Goal: Communication & Community: Ask a question

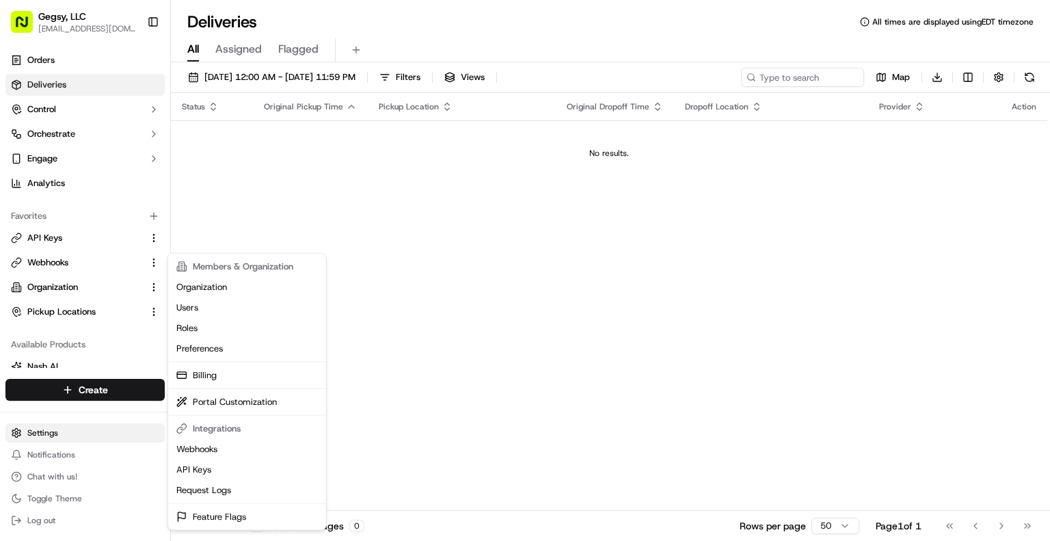
click at [50, 436] on html "Gegsy, LLC services@gegsy.com Toggle Sidebar Orders Deliveries Control Orchestr…" at bounding box center [525, 270] width 1050 height 541
click at [206, 467] on link "API Keys" at bounding box center [247, 469] width 152 height 21
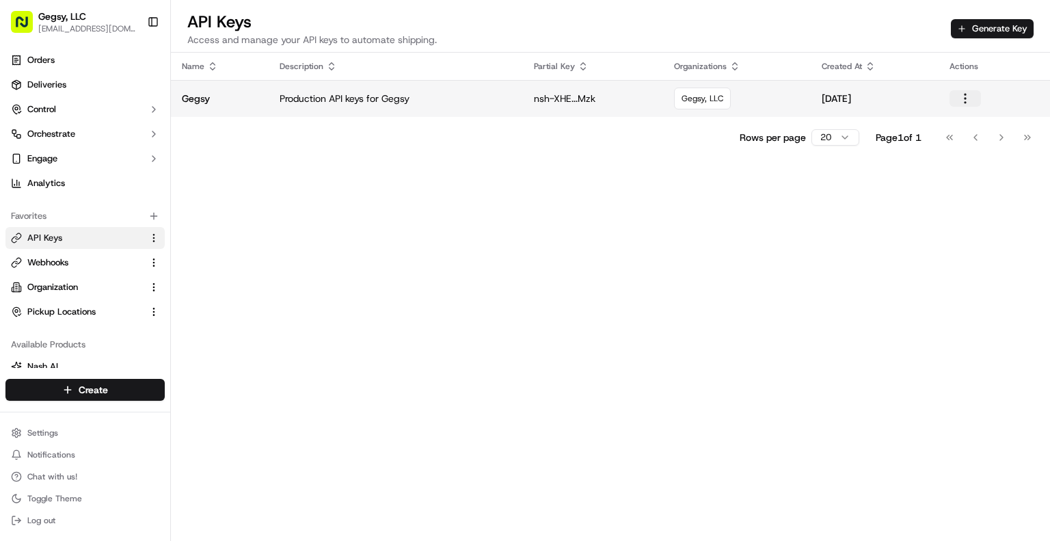
click at [963, 95] on button "button" at bounding box center [965, 98] width 31 height 16
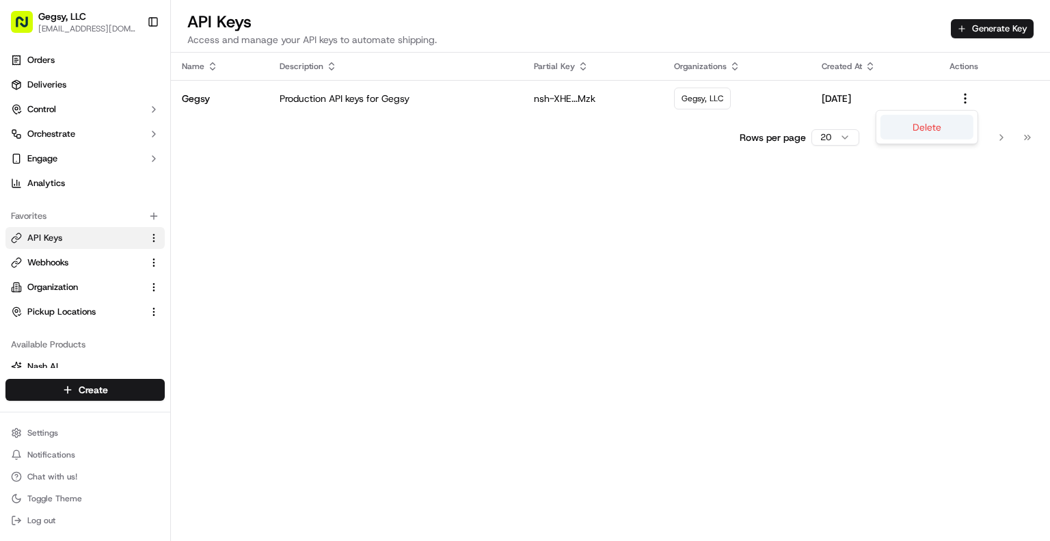
click at [944, 123] on button "Delete" at bounding box center [927, 127] width 93 height 25
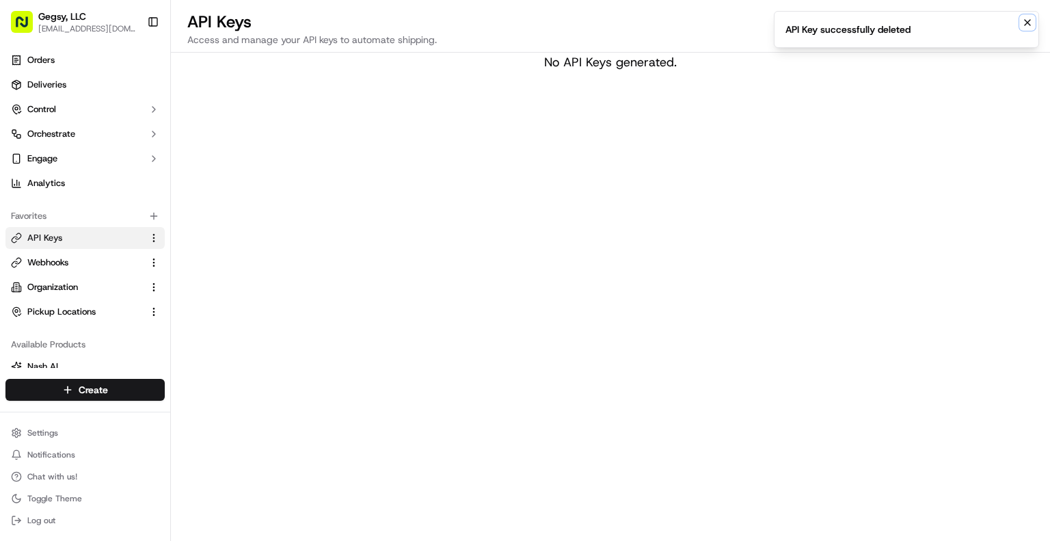
click at [1024, 21] on icon "Notifications (F8)" at bounding box center [1027, 22] width 11 height 11
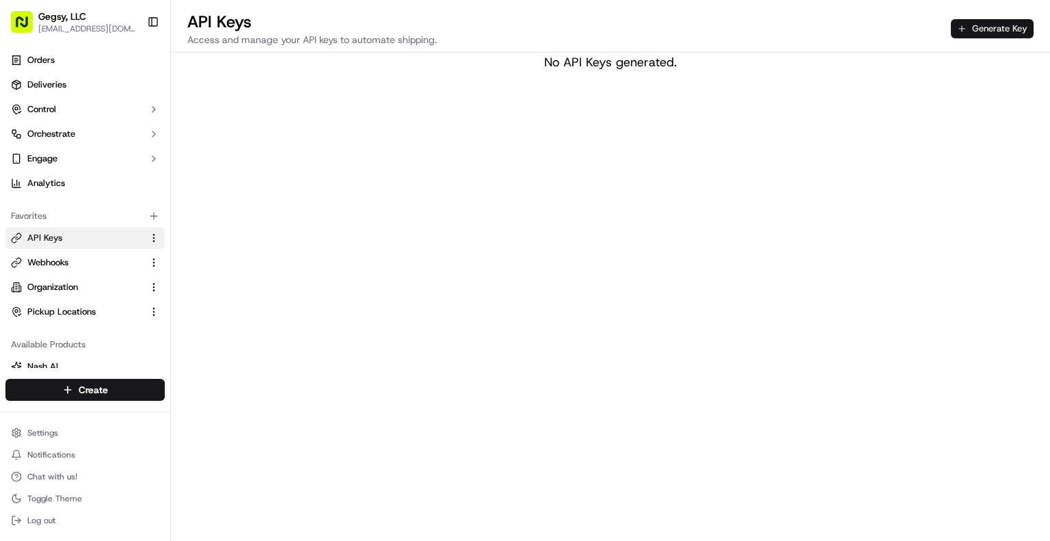
click at [992, 27] on button "Generate Key" at bounding box center [992, 28] width 83 height 19
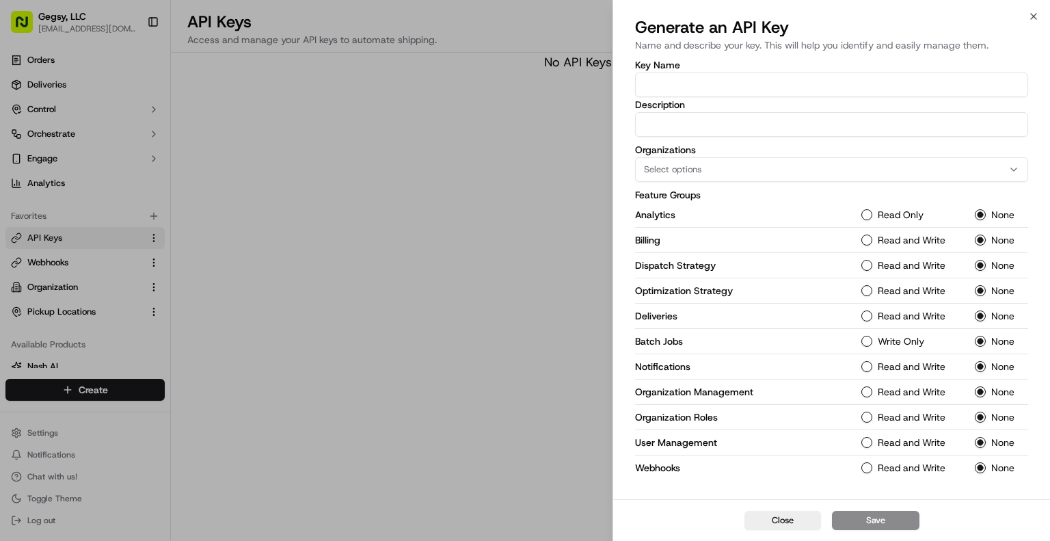
click at [698, 87] on input "Key Name" at bounding box center [831, 84] width 393 height 25
click at [682, 85] on input "Key Name" at bounding box center [831, 84] width 393 height 25
type input "Gegsy API Key - Production"
click at [710, 171] on div "Select options" at bounding box center [832, 169] width 386 height 12
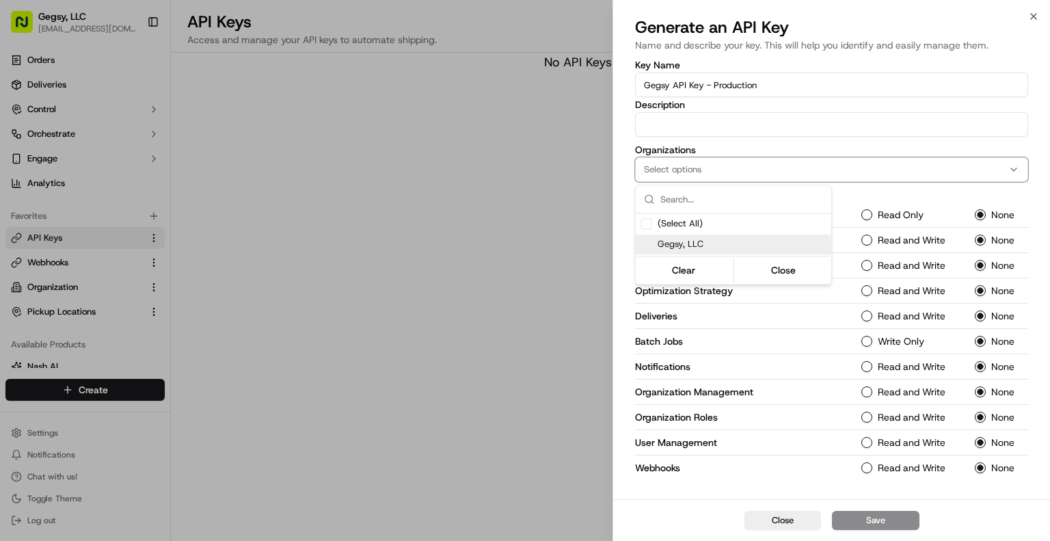
click at [675, 245] on span "Gegsy, LLC" at bounding box center [742, 244] width 168 height 12
click at [774, 267] on button "Close" at bounding box center [783, 269] width 94 height 19
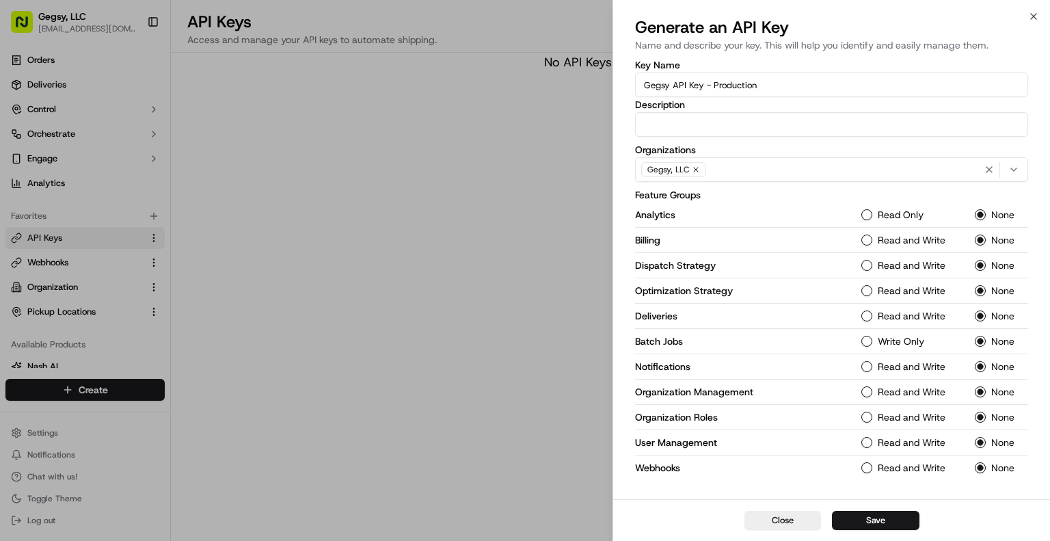
click at [878, 217] on label "Read Only" at bounding box center [901, 215] width 46 height 10
click at [872, 217] on button "Read Only" at bounding box center [866, 214] width 11 height 11
click at [864, 235] on div "Read and Write" at bounding box center [909, 240] width 97 height 11
click at [870, 241] on button "Read and Write" at bounding box center [866, 240] width 11 height 11
click at [868, 254] on div "Dispatch Strategy Read and Write None" at bounding box center [831, 265] width 393 height 25
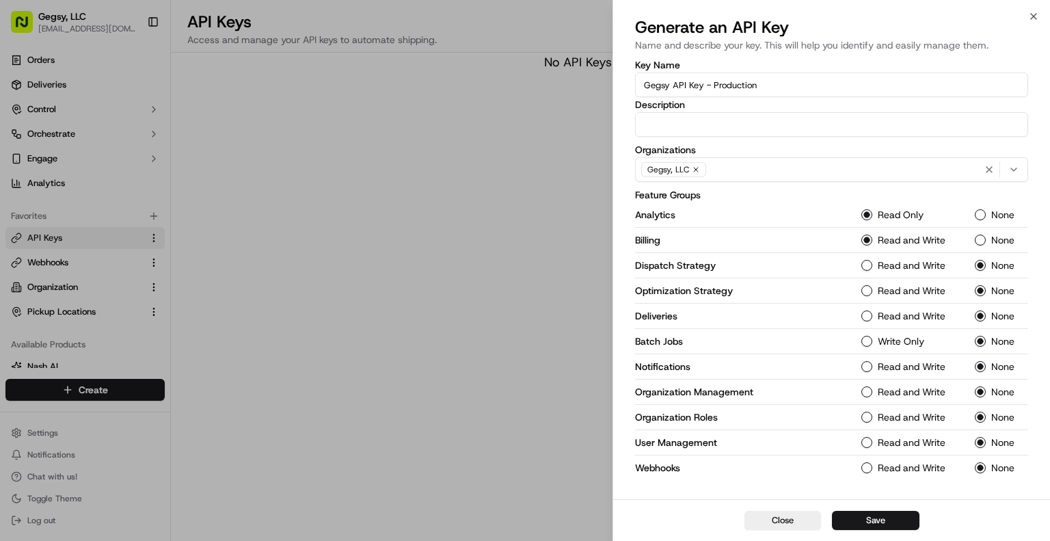
click at [866, 263] on Strategy-1 "Read and Write" at bounding box center [866, 265] width 11 height 11
click at [866, 282] on div "Optimization Strategy Read and Write None" at bounding box center [831, 290] width 393 height 25
click at [866, 294] on Strategy-1 "Read and Write" at bounding box center [866, 290] width 11 height 11
click at [866, 311] on button "Read and Write" at bounding box center [866, 315] width 11 height 11
click at [869, 341] on Jobs-1 "Write Only" at bounding box center [866, 341] width 11 height 11
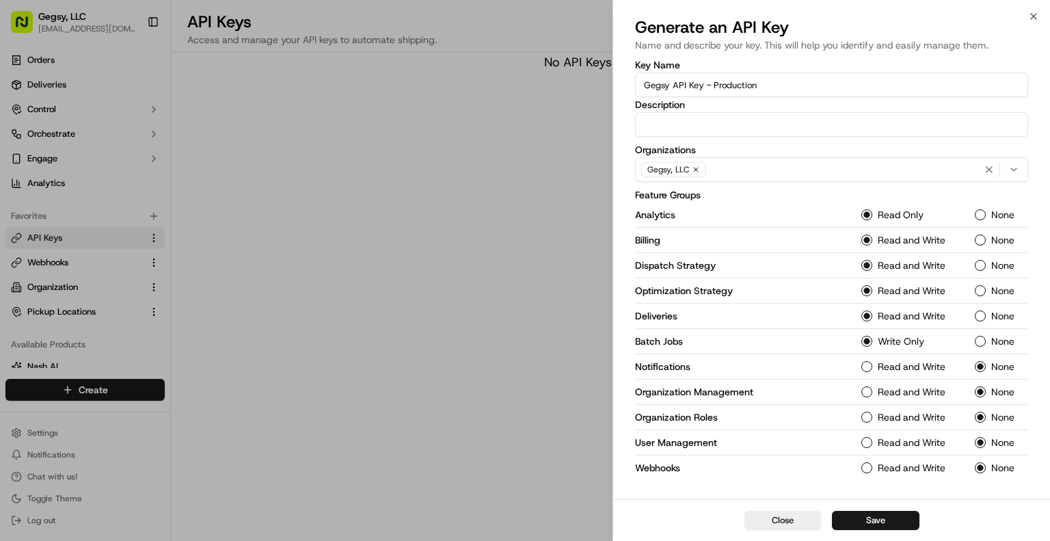
click at [866, 366] on button "Read and Write" at bounding box center [866, 366] width 11 height 11
click at [868, 390] on Management-1 "Read and Write" at bounding box center [866, 391] width 11 height 11
click at [866, 414] on Roles-1 "Read and Write" at bounding box center [866, 417] width 11 height 11
click at [866, 437] on Management-1 "Read and Write" at bounding box center [866, 442] width 11 height 11
click at [864, 462] on button "Read and Write" at bounding box center [866, 467] width 11 height 11
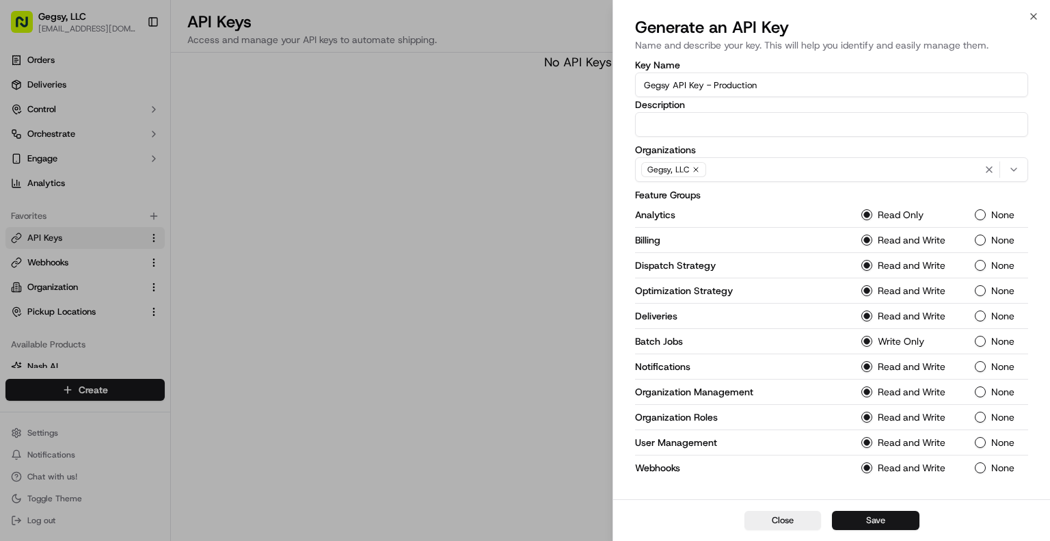
click at [864, 516] on button "Save" at bounding box center [876, 520] width 88 height 19
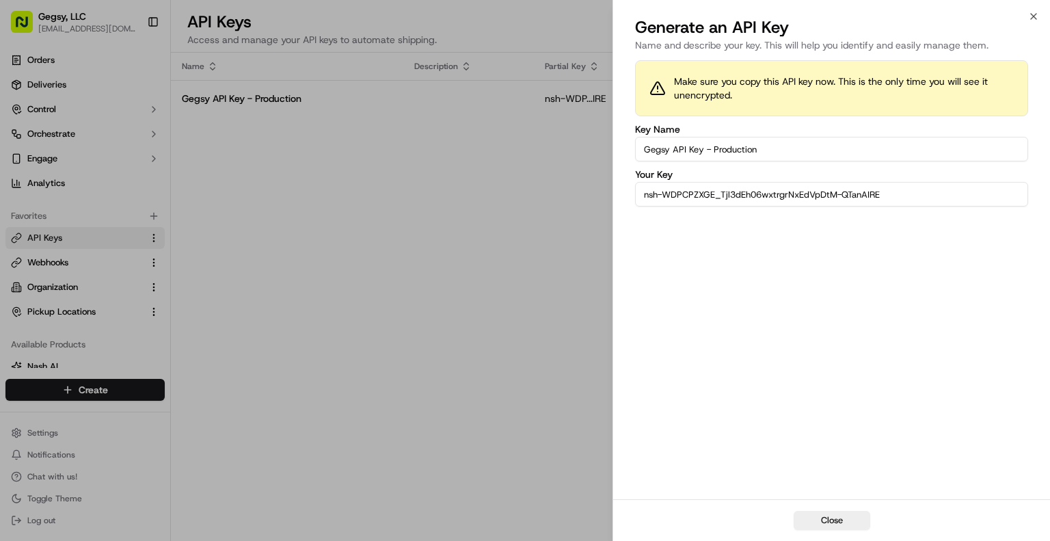
drag, startPoint x: 909, startPoint y: 195, endPoint x: 586, endPoint y: 191, distance: 323.4
click at [586, 191] on body "Gegsy, LLC services@gegsy.com Toggle Sidebar Orders Deliveries Control Orchestr…" at bounding box center [525, 270] width 1050 height 541
click at [824, 524] on button "Close" at bounding box center [832, 520] width 77 height 19
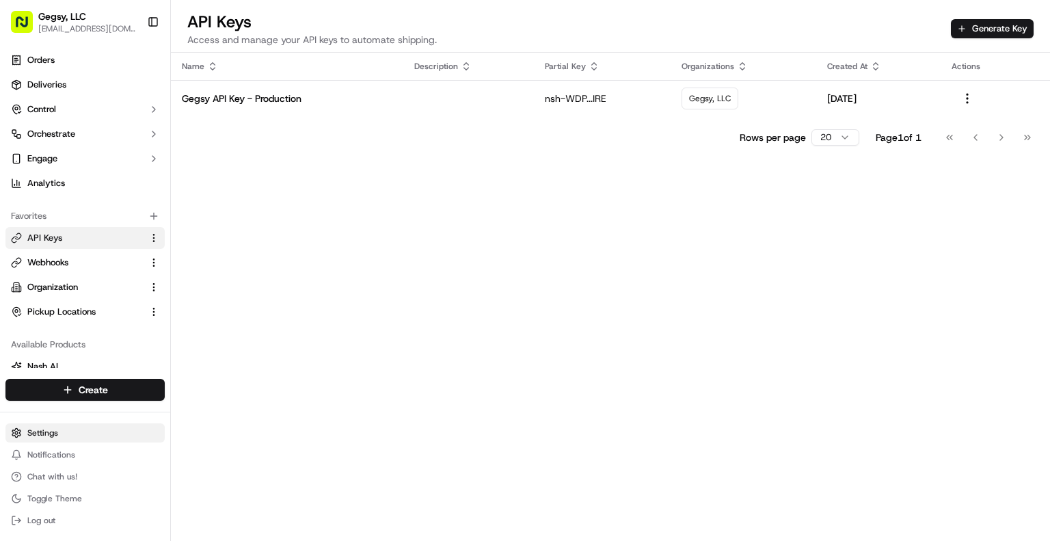
click at [42, 431] on html "Gegsy, LLC services@gegsy.com Toggle Sidebar Orders Deliveries Control Orchestr…" at bounding box center [525, 270] width 1050 height 541
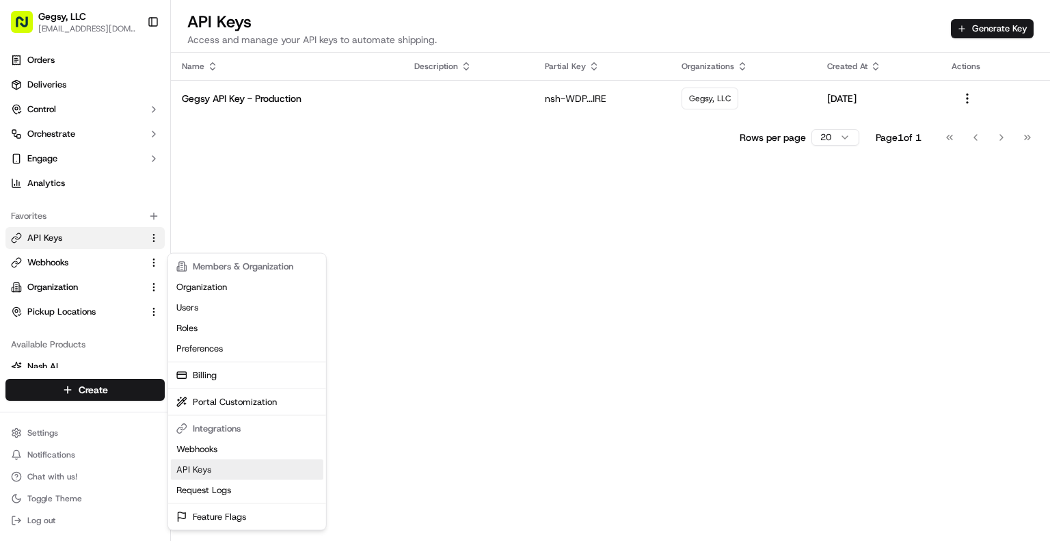
click at [193, 472] on link "API Keys" at bounding box center [247, 469] width 152 height 21
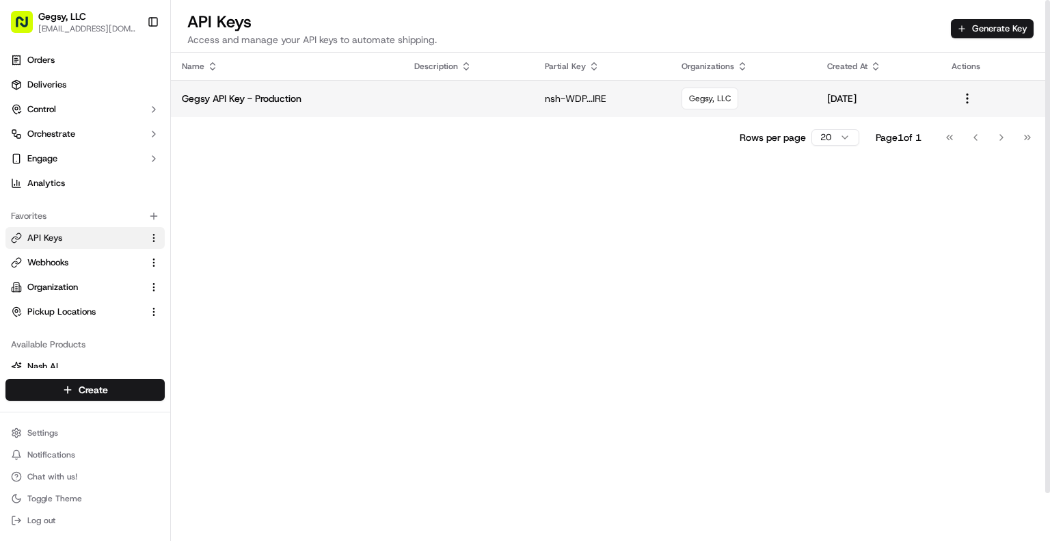
click at [827, 101] on p "Sep 23, 2025" at bounding box center [878, 99] width 103 height 14
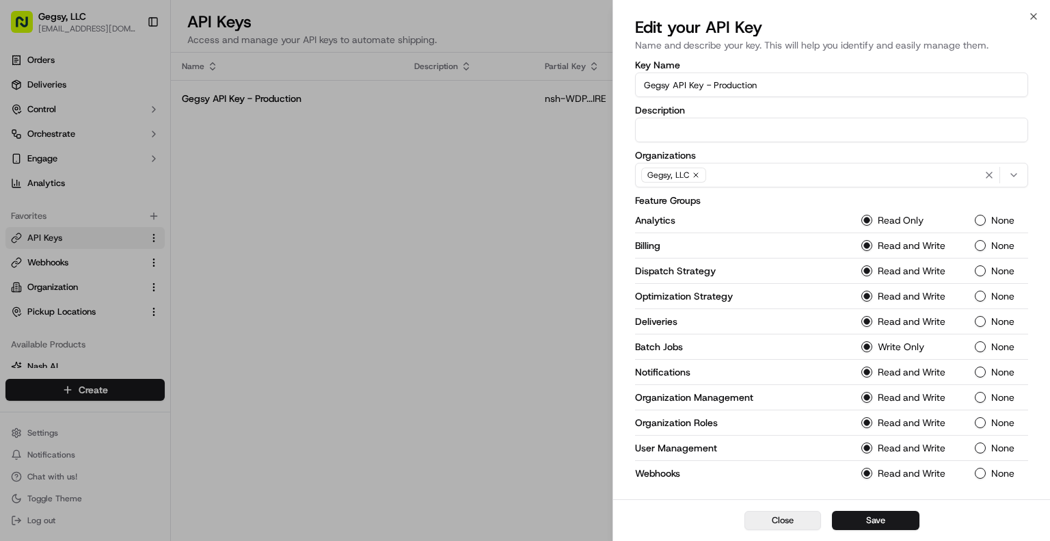
click at [794, 526] on button "Close" at bounding box center [783, 520] width 77 height 19
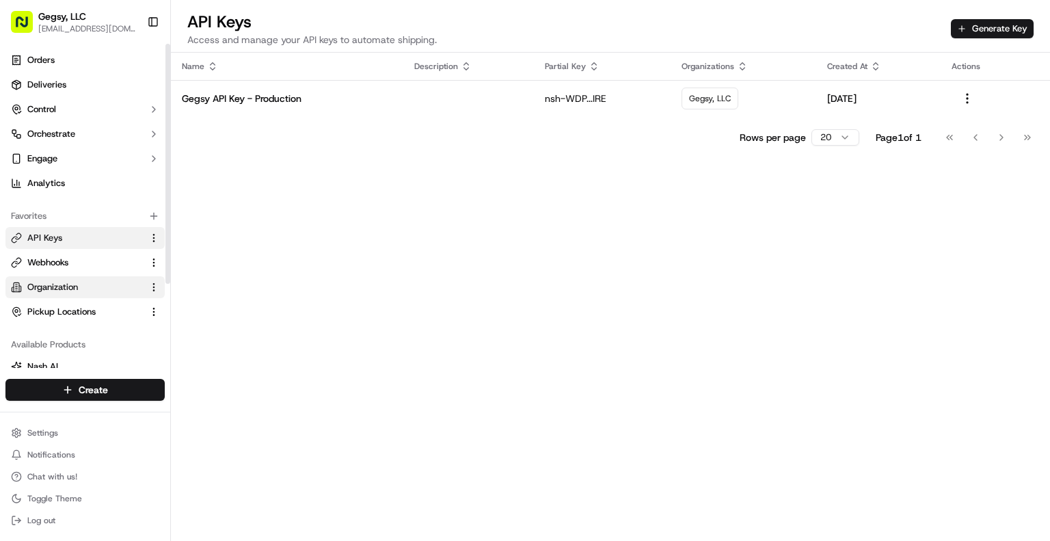
click at [57, 281] on span "Organization" at bounding box center [52, 287] width 51 height 12
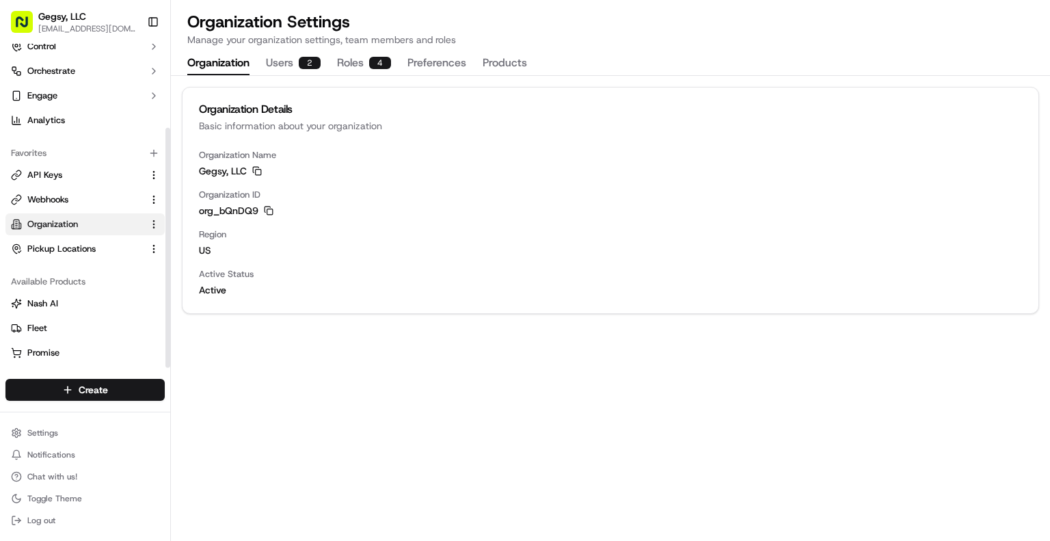
scroll to position [113, 0]
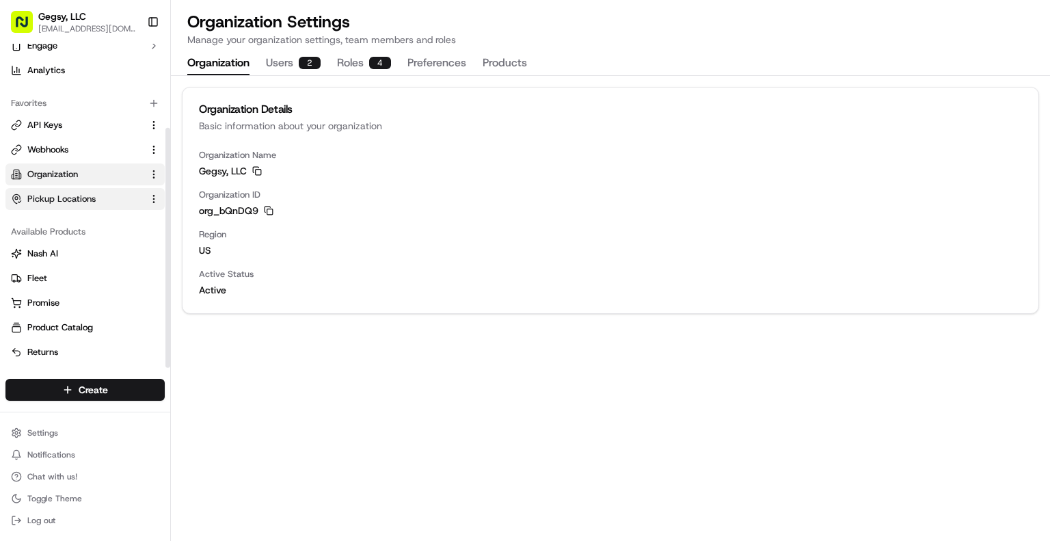
click at [59, 191] on button "Pickup Locations" at bounding box center [84, 199] width 159 height 22
click at [70, 197] on span "Pickup Locations" at bounding box center [61, 199] width 68 height 12
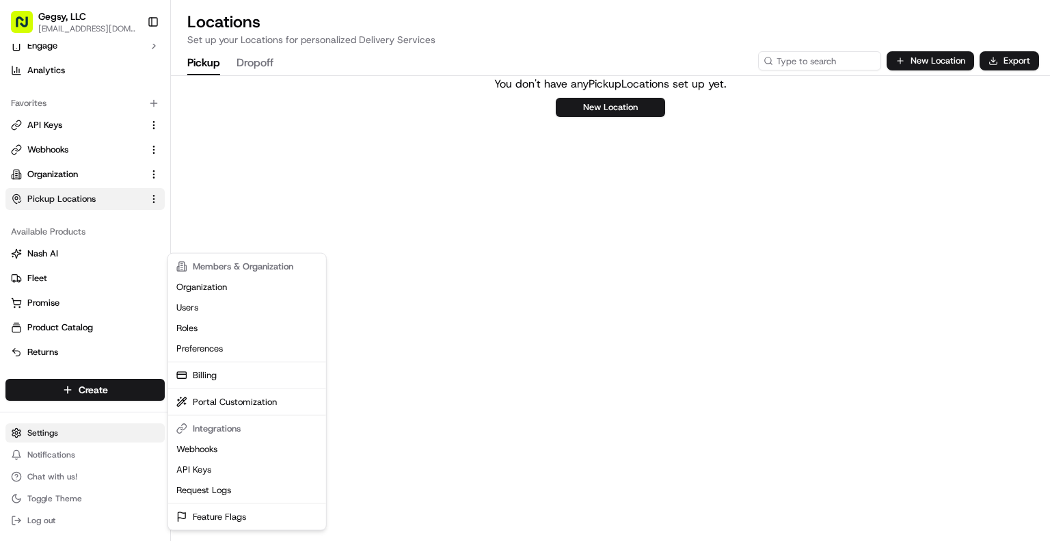
click at [43, 434] on html "Gegsy, LLC services@gegsy.com Toggle Sidebar Orders Deliveries Control Orchestr…" at bounding box center [525, 270] width 1050 height 541
click at [197, 488] on link "Request Logs" at bounding box center [247, 490] width 152 height 21
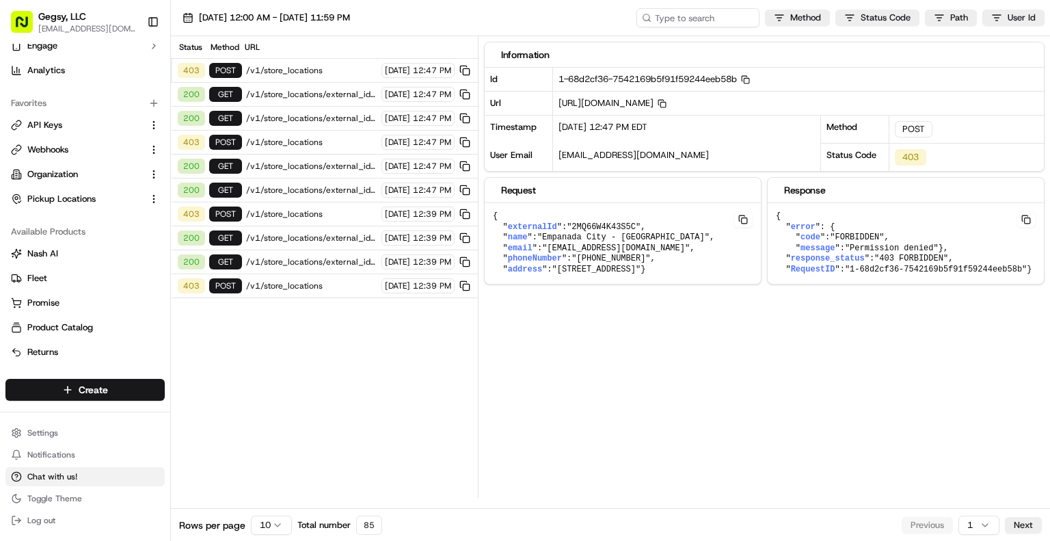
click at [63, 480] on span "Chat with us!" at bounding box center [52, 476] width 50 height 11
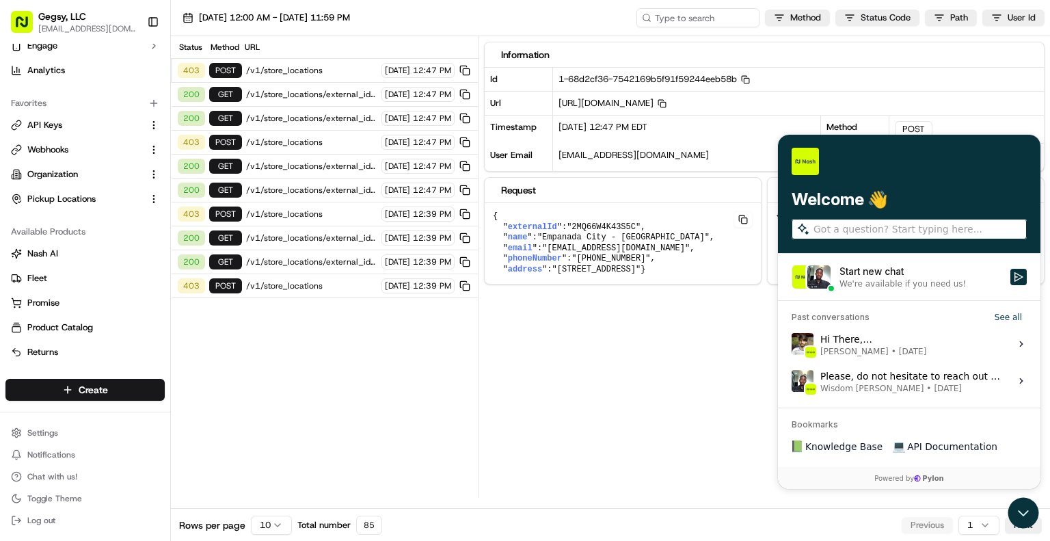
click at [897, 270] on div "Start new chat" at bounding box center [921, 271] width 163 height 14
click at [1011, 270] on button "Start new chat We're available if you need us!" at bounding box center [1019, 276] width 16 height 16
click at [897, 270] on div "Start new chat" at bounding box center [921, 271] width 163 height 14
click at [1011, 270] on button "Start new chat We're available if you need us!" at bounding box center [1019, 276] width 16 height 16
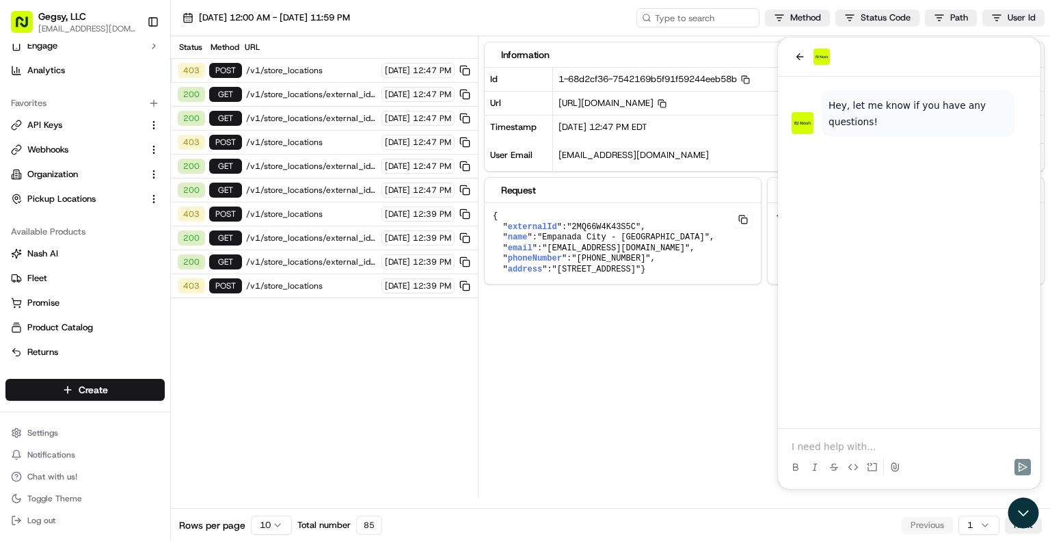
click at [814, 452] on p at bounding box center [909, 447] width 235 height 14
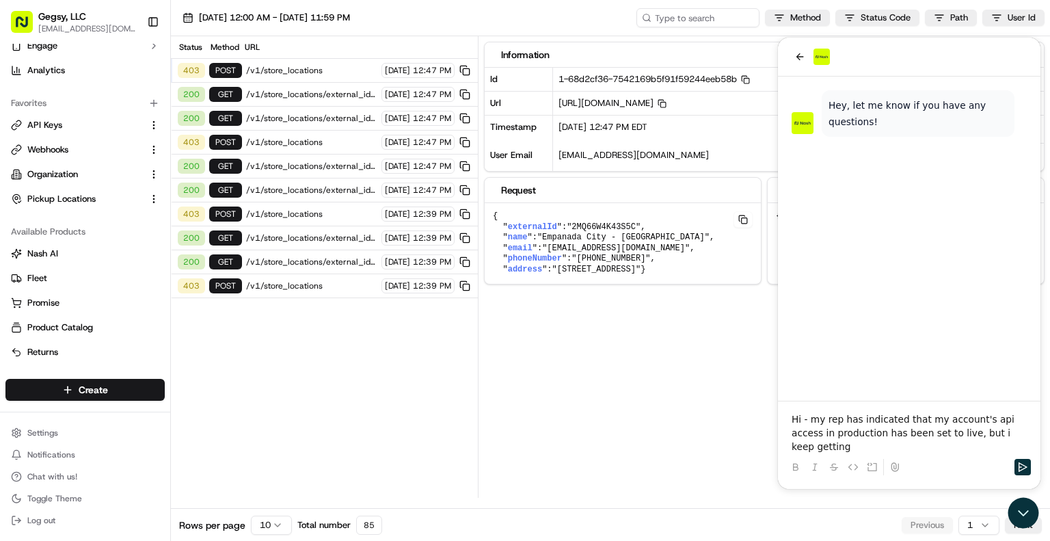
click at [734, 308] on div "Information Id 1-68d2cf36-7542169b5f91f59244eeb58b Copy 1-68d2cf36-7542169b5f91…" at bounding box center [767, 267] width 566 height 462
click at [1027, 507] on icon "Open customer support" at bounding box center [1023, 513] width 34 height 34
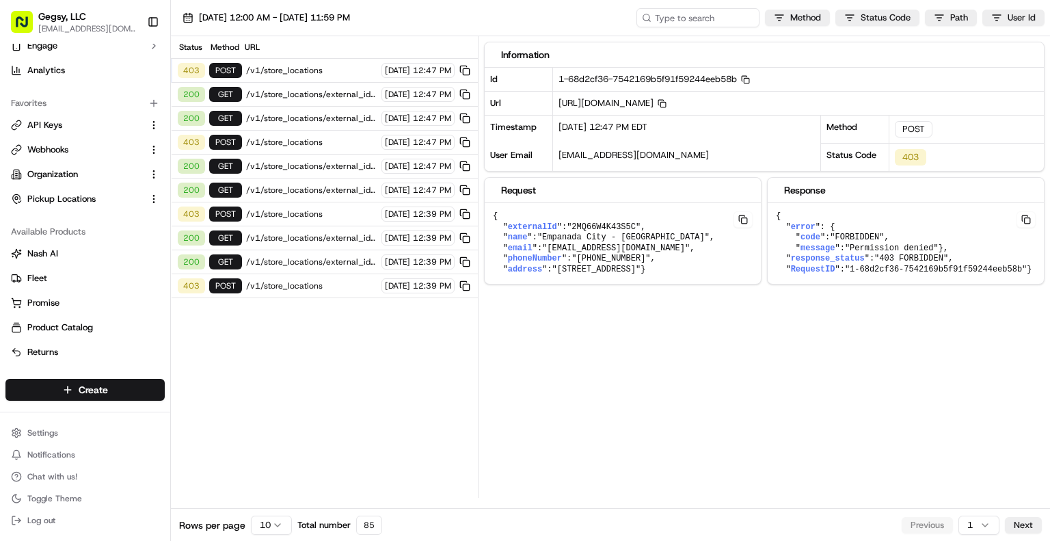
click at [1027, 216] on button at bounding box center [1026, 219] width 19 height 16
click at [40, 474] on span "Chat with us!" at bounding box center [52, 476] width 50 height 11
click at [34, 483] on button "Chat with us!" at bounding box center [84, 476] width 159 height 19
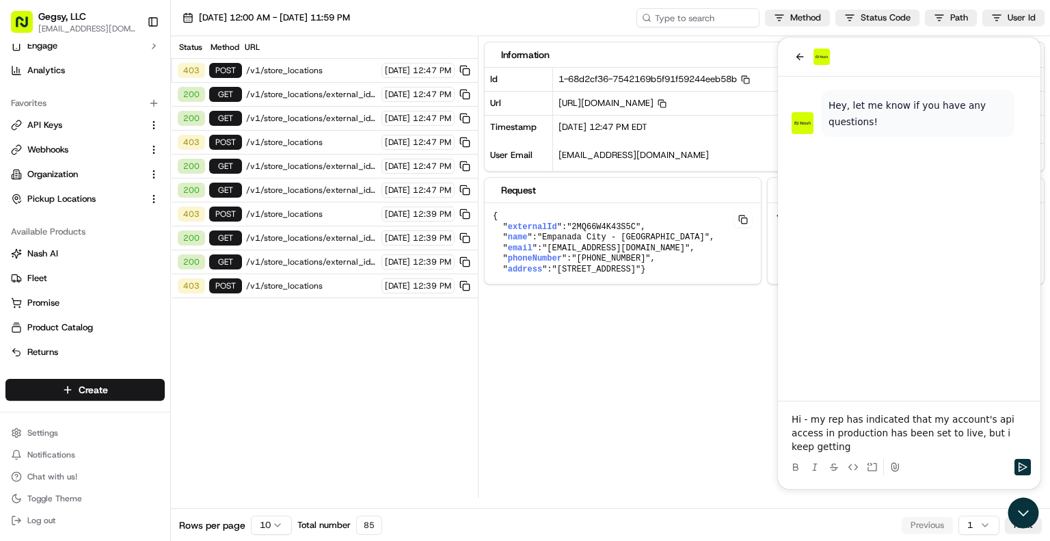
click at [1012, 444] on p "Hi - my rep has indicated that my account's api access in production has been s…" at bounding box center [909, 432] width 235 height 41
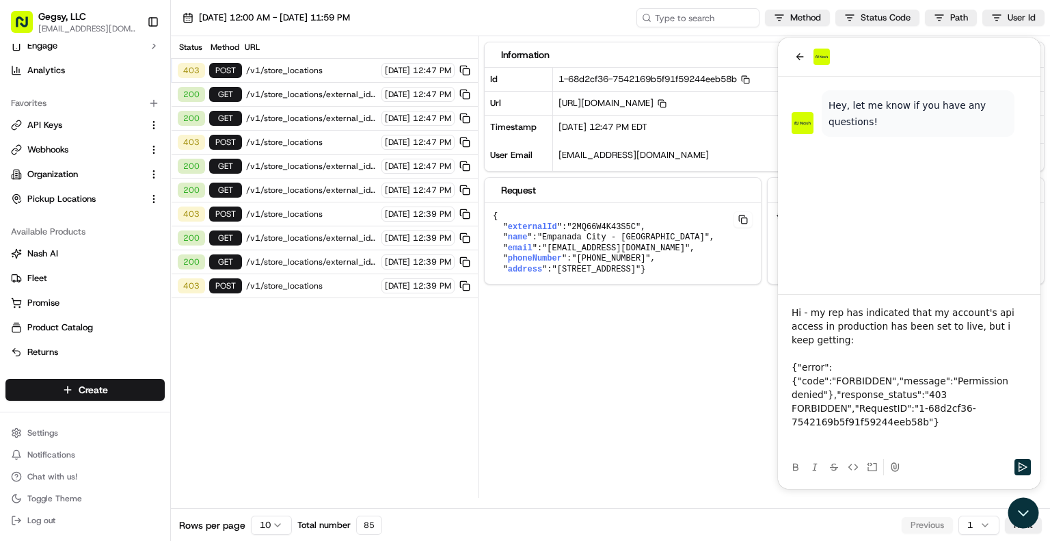
click at [1008, 347] on p "Hi - my rep has indicated that my account's api access in production has been s…" at bounding box center [909, 326] width 235 height 41
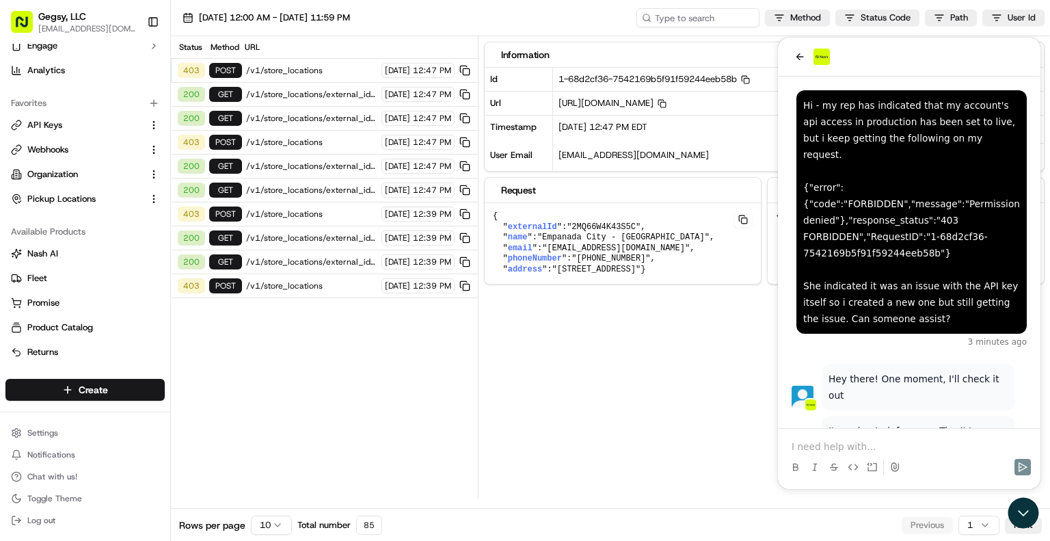
scroll to position [83, 0]
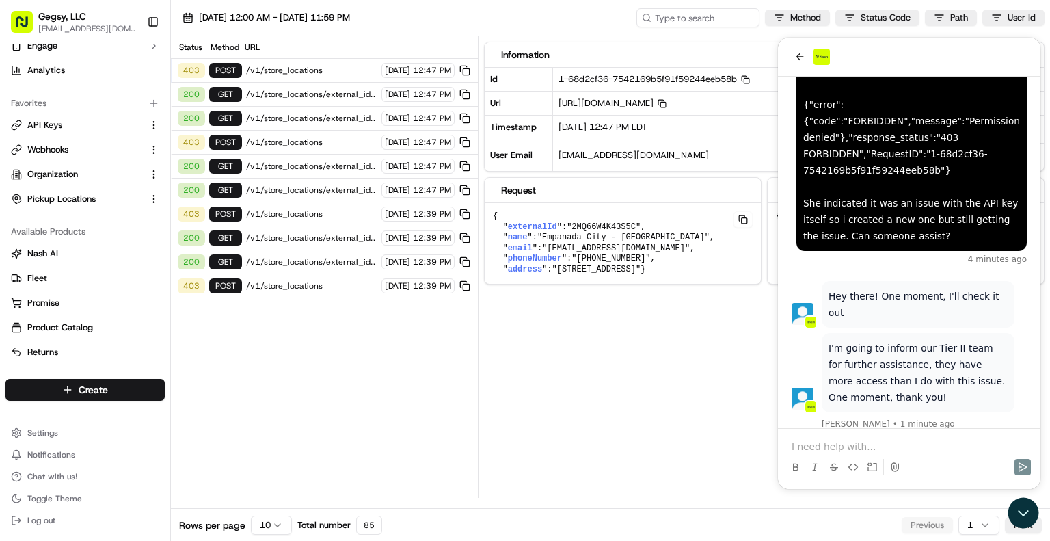
click at [864, 433] on div at bounding box center [910, 455] width 252 height 52
click at [863, 438] on div at bounding box center [910, 455] width 252 height 52
click at [861, 440] on div at bounding box center [910, 455] width 252 height 52
drag, startPoint x: 859, startPoint y: 442, endPoint x: 851, endPoint y: 450, distance: 11.6
click at [853, 447] on p at bounding box center [909, 447] width 235 height 14
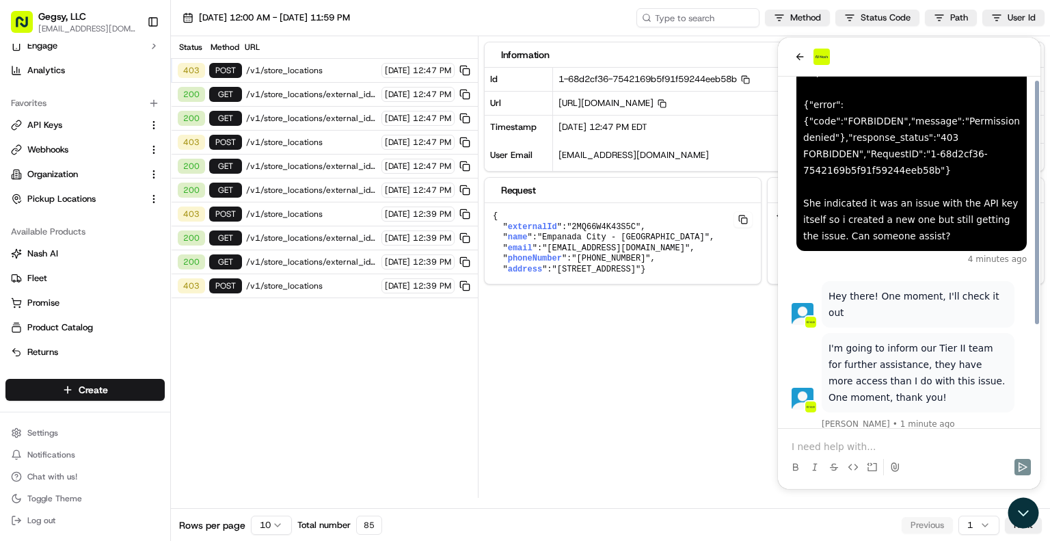
scroll to position [143, 0]
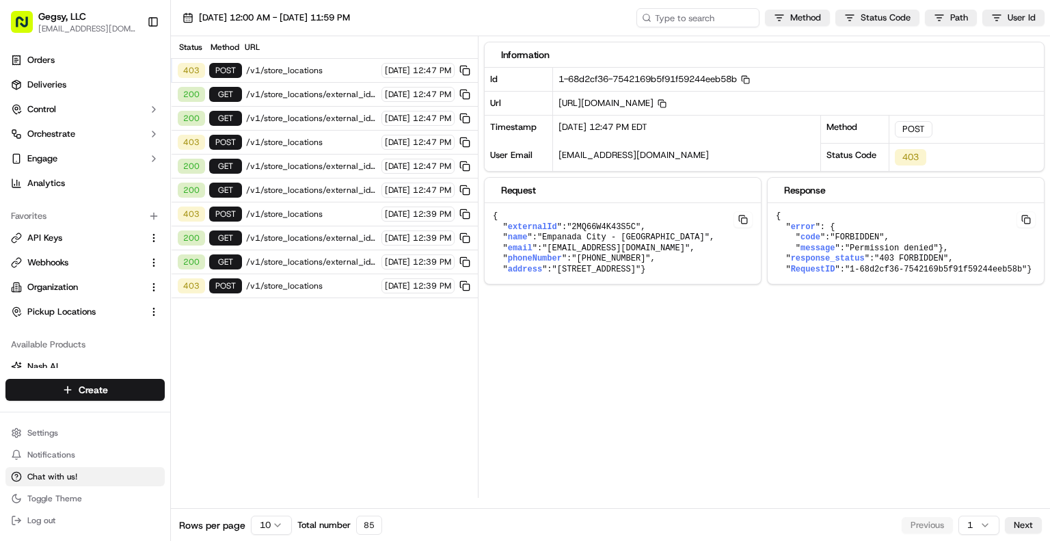
click at [44, 474] on span "Chat with us!" at bounding box center [52, 476] width 50 height 11
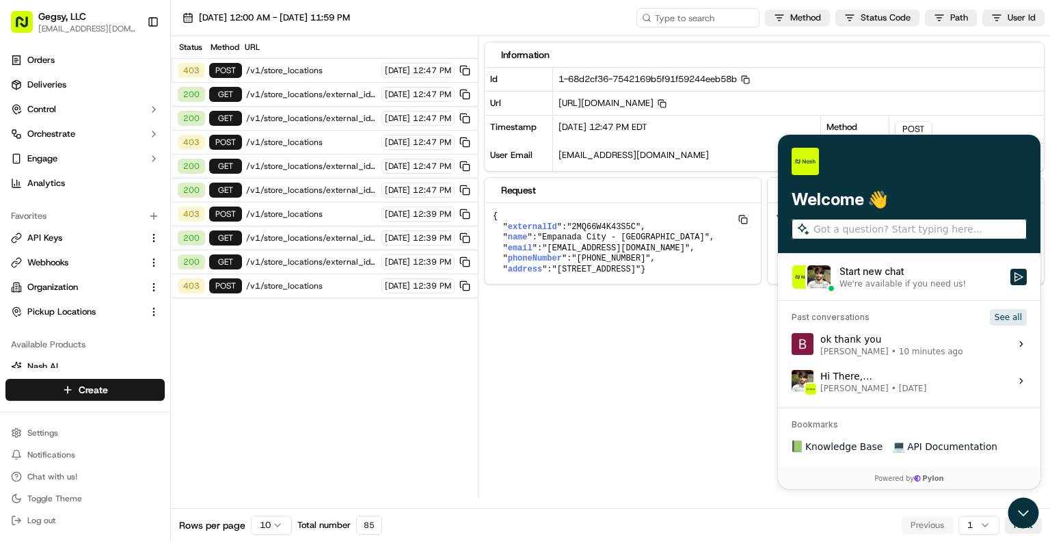
click at [1012, 321] on button "See all" at bounding box center [1008, 316] width 37 height 16
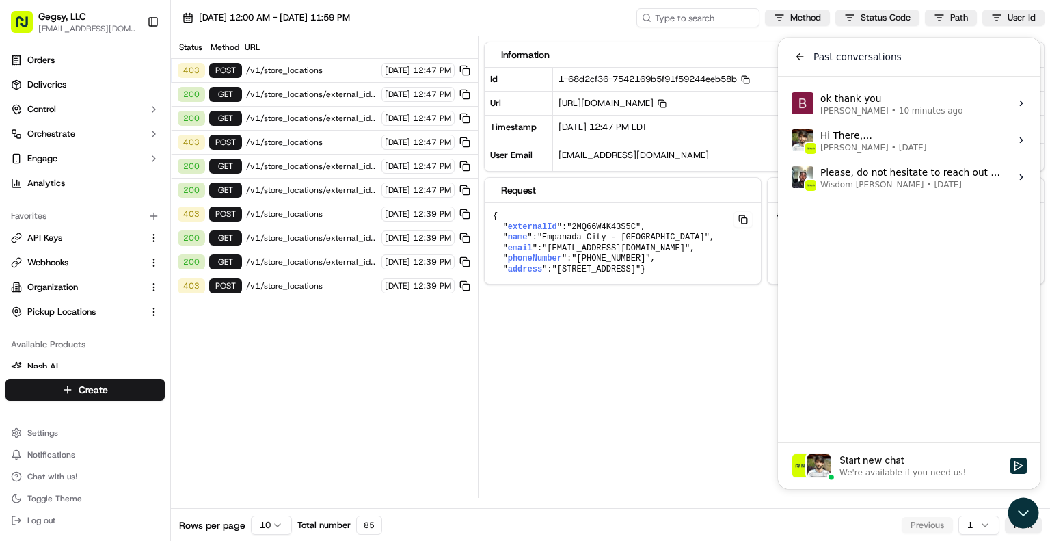
click at [860, 100] on div "ok thank you Briant Almonte • 10 minutes ago" at bounding box center [891, 103] width 143 height 26
click at [792, 103] on button "View issue" at bounding box center [791, 103] width 1 height 1
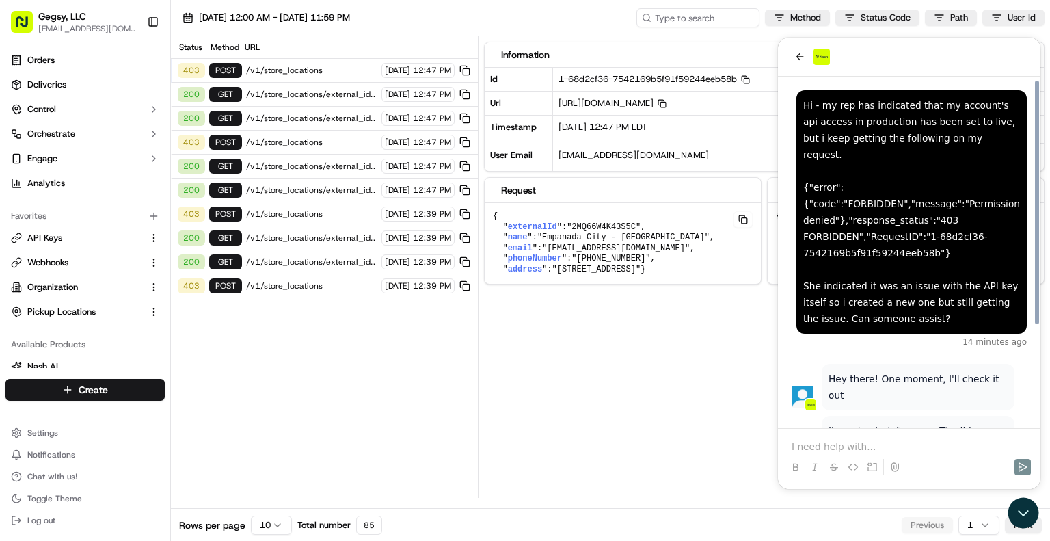
scroll to position [143, 0]
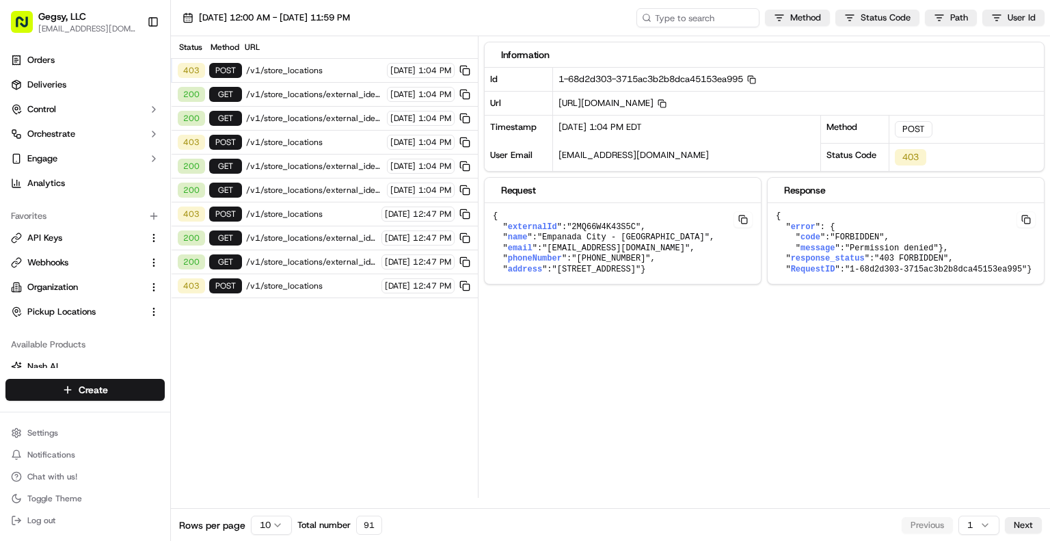
click at [286, 90] on span "/v1/store_locations/external_identifier/2MQ66W4K43S5C" at bounding box center [314, 94] width 137 height 11
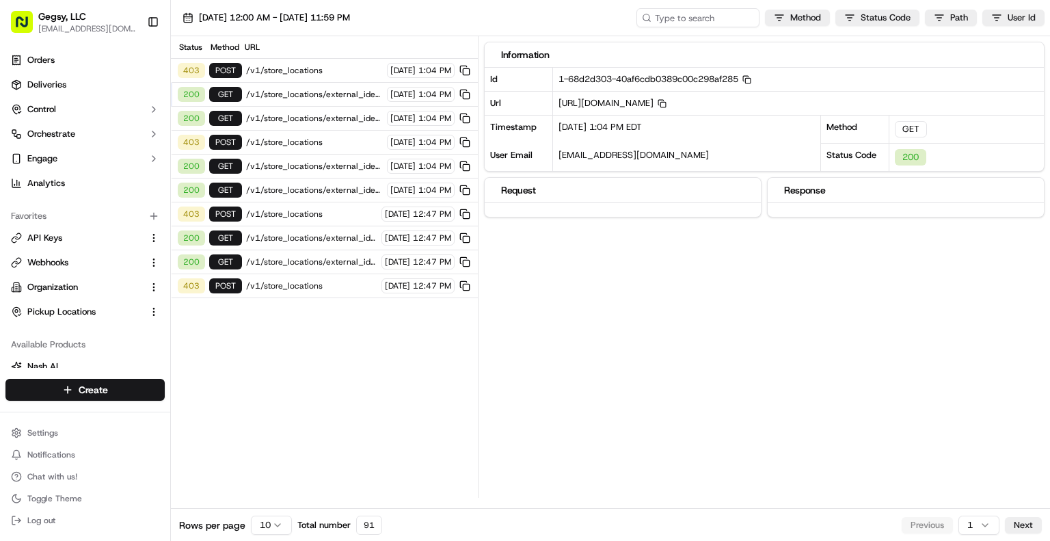
drag, startPoint x: 560, startPoint y: 101, endPoint x: 897, endPoint y: 108, distance: 337.1
click at [667, 108] on span "[URL][DOMAIN_NAME] Copy [URL][DOMAIN_NAME]" at bounding box center [613, 103] width 108 height 12
click at [666, 104] on rect "button" at bounding box center [662, 105] width 5 height 5
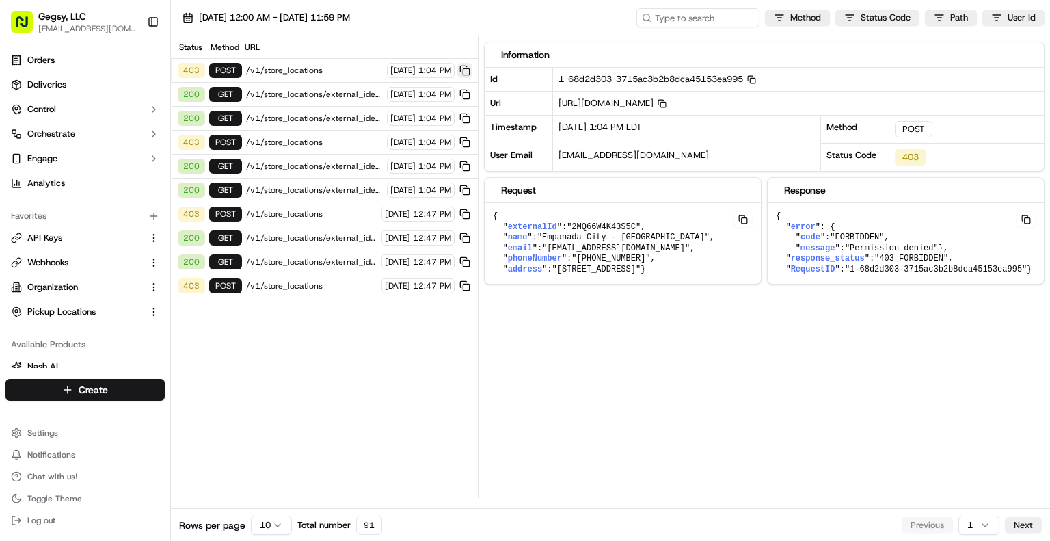
click at [463, 68] on button at bounding box center [464, 70] width 15 height 15
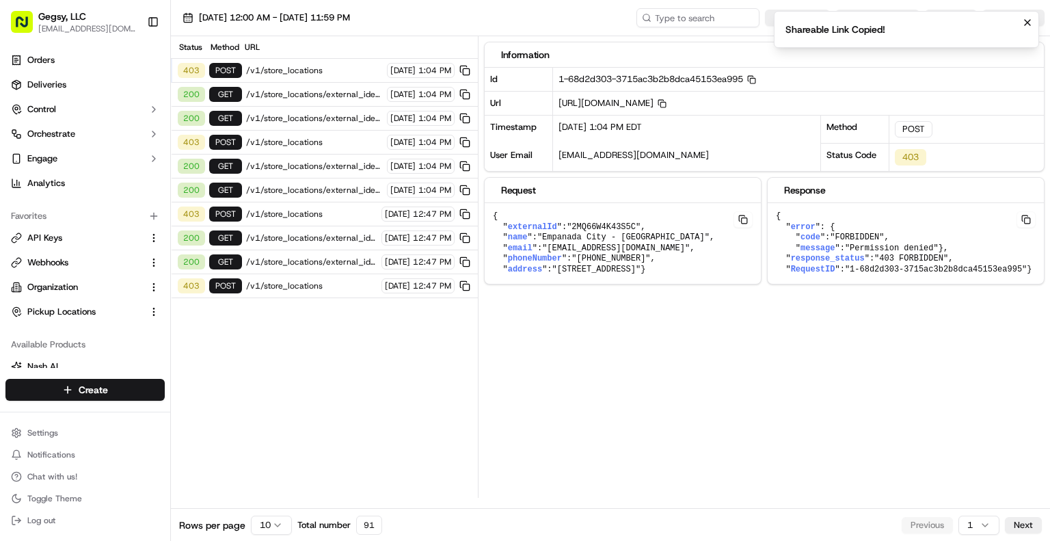
click at [384, 303] on div "Status Method URL 403 POST /v1/store_locations 09/23/2025 1:04 PM 200 GET /v1/s…" at bounding box center [324, 267] width 307 height 462
click at [814, 16] on html "Gegsy, LLC services@gegsy.com Toggle Sidebar Orders Deliveries Control Orchestr…" at bounding box center [525, 270] width 1050 height 541
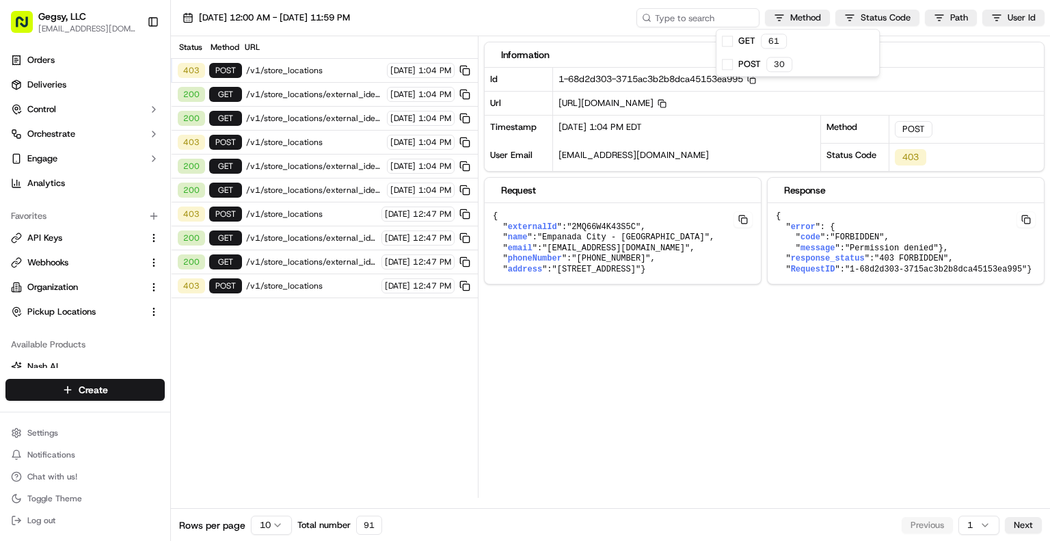
click at [913, 51] on html "Gegsy, LLC services@gegsy.com Toggle Sidebar Orders Deliveries Control Orchestr…" at bounding box center [525, 270] width 1050 height 541
click at [877, 18] on html "Gegsy, LLC services@gegsy.com Toggle Sidebar Orders Deliveries Control Orchestr…" at bounding box center [525, 270] width 1050 height 541
click at [922, 22] on html "Gegsy, LLC services@gegsy.com Toggle Sidebar Orders Deliveries Control Orchestr…" at bounding box center [525, 270] width 1050 height 541
click at [939, 22] on html "Gegsy, LLC services@gegsy.com Toggle Sidebar Orders Deliveries Control Orchestr…" at bounding box center [525, 270] width 1050 height 541
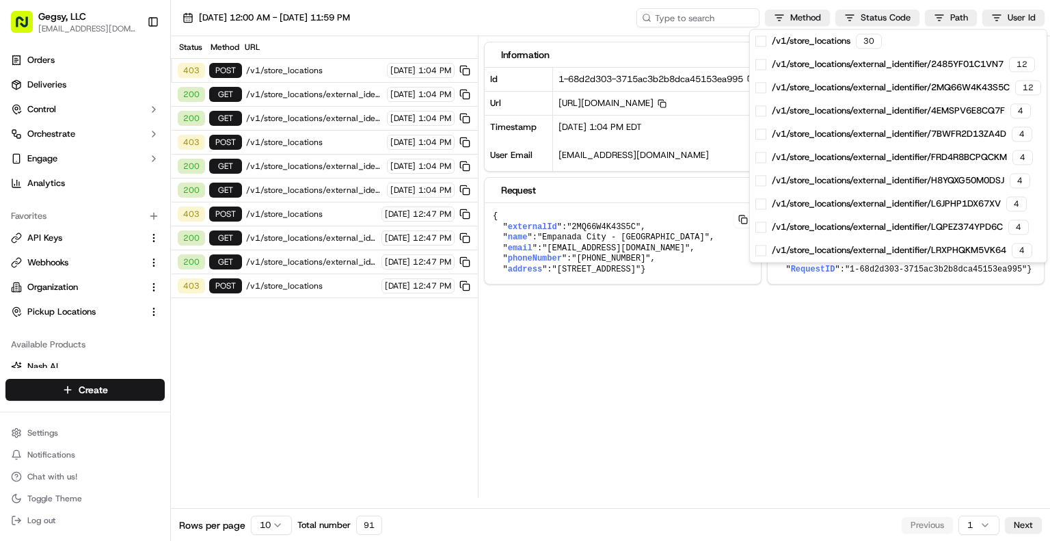
click at [960, 21] on html "Gegsy, LLC services@gegsy.com Toggle Sidebar Orders Deliveries Control Orchestr…" at bounding box center [525, 270] width 1050 height 541
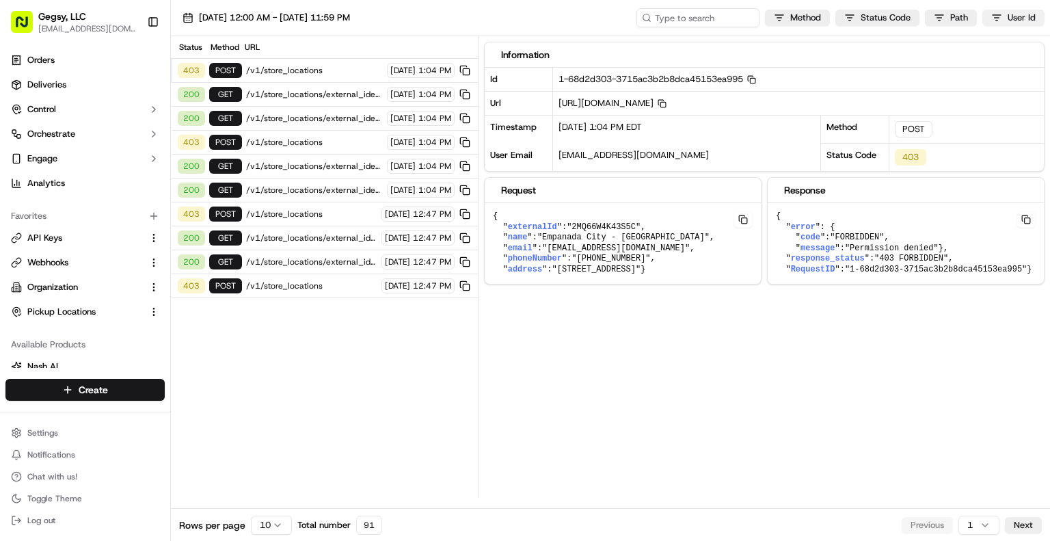
click at [998, 15] on html "Gegsy, LLC services@gegsy.com Toggle Sidebar Orders Deliveries Control Orchestr…" at bounding box center [525, 270] width 1050 height 541
click at [900, 64] on span at bounding box center [897, 64] width 11 height 11
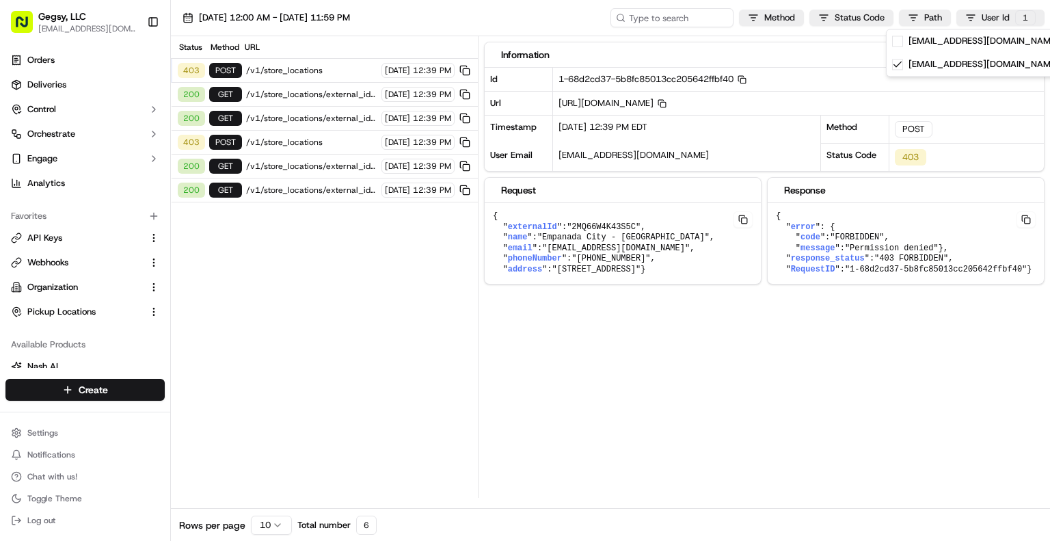
click at [1027, 16] on html "Gegsy, LLC services@gegsy.com Toggle Sidebar Orders Deliveries Control Orchestr…" at bounding box center [525, 270] width 1050 height 541
click at [1021, 23] on html "Gegsy, LLC services@gegsy.com Toggle Sidebar Orders Deliveries Control Orchestr…" at bounding box center [525, 270] width 1050 height 541
click at [898, 64] on icon at bounding box center [898, 64] width 8 height 5
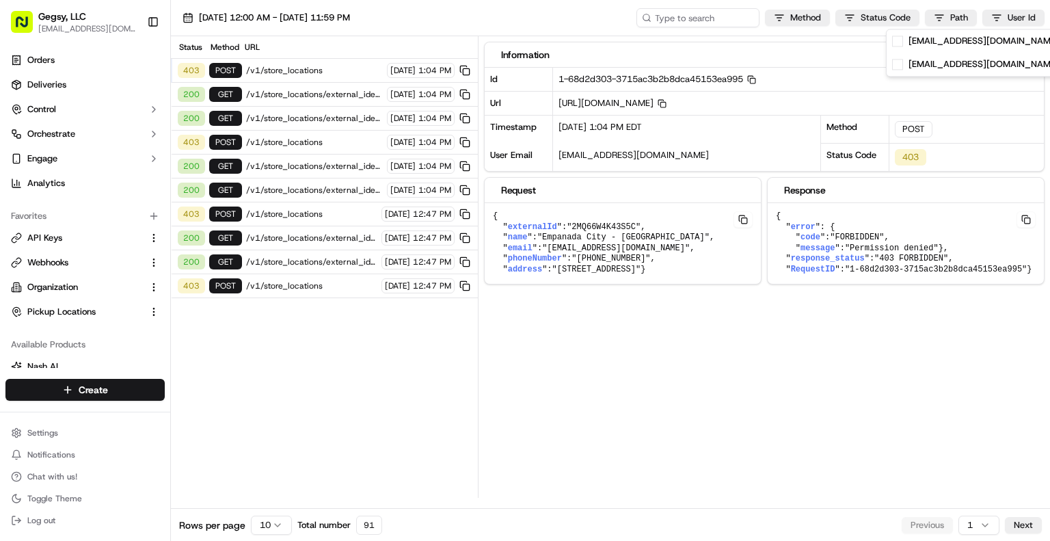
click at [312, 390] on html "Gegsy, LLC services@gegsy.com Toggle Sidebar Orders Deliveries Control Orchestr…" at bounding box center [525, 270] width 1050 height 541
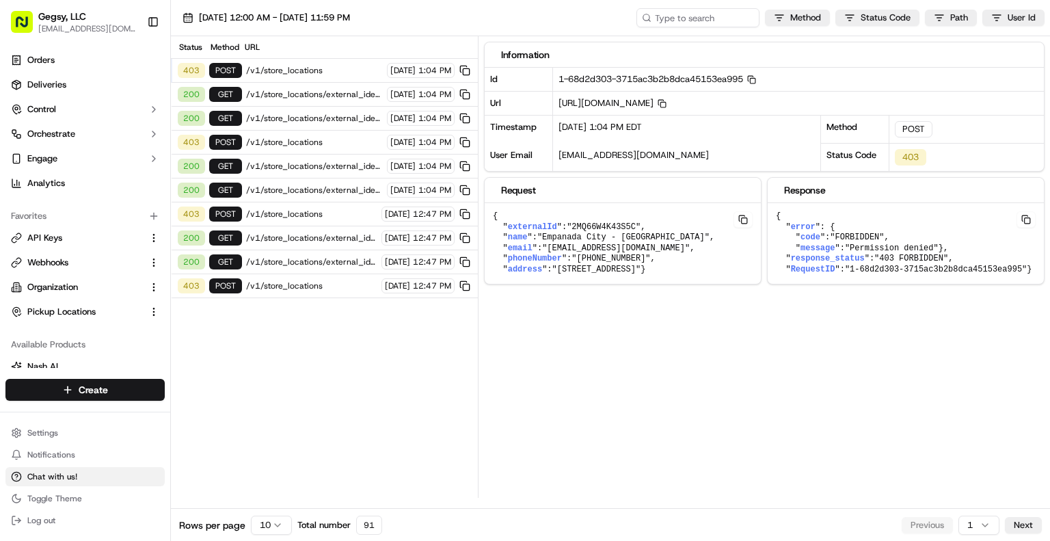
click at [42, 472] on span "Chat with us!" at bounding box center [52, 476] width 50 height 11
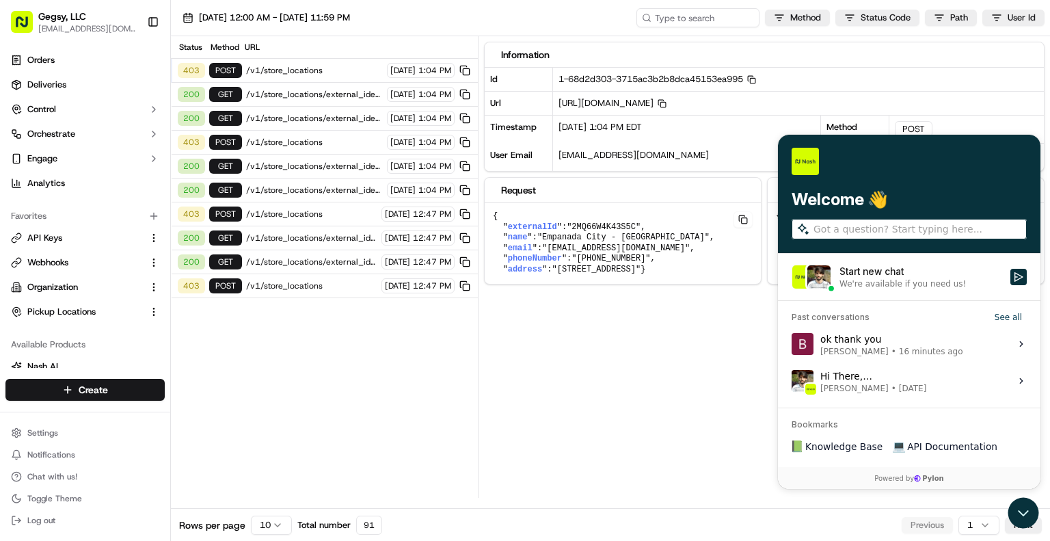
click at [851, 339] on div "ok thank you Briant Almonte • 16 minutes ago" at bounding box center [891, 343] width 143 height 26
click at [792, 343] on button "View issue" at bounding box center [791, 343] width 1 height 1
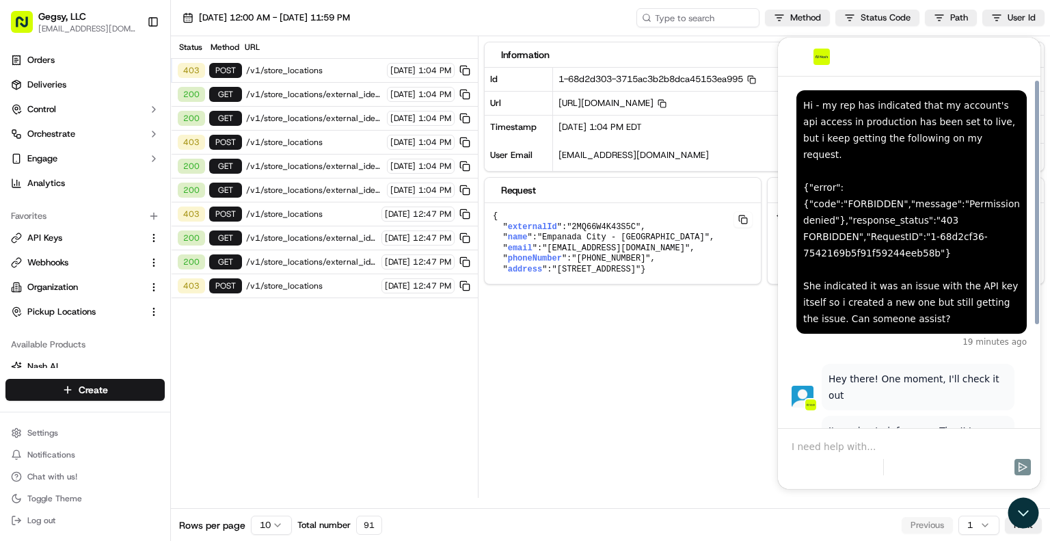
scroll to position [143, 0]
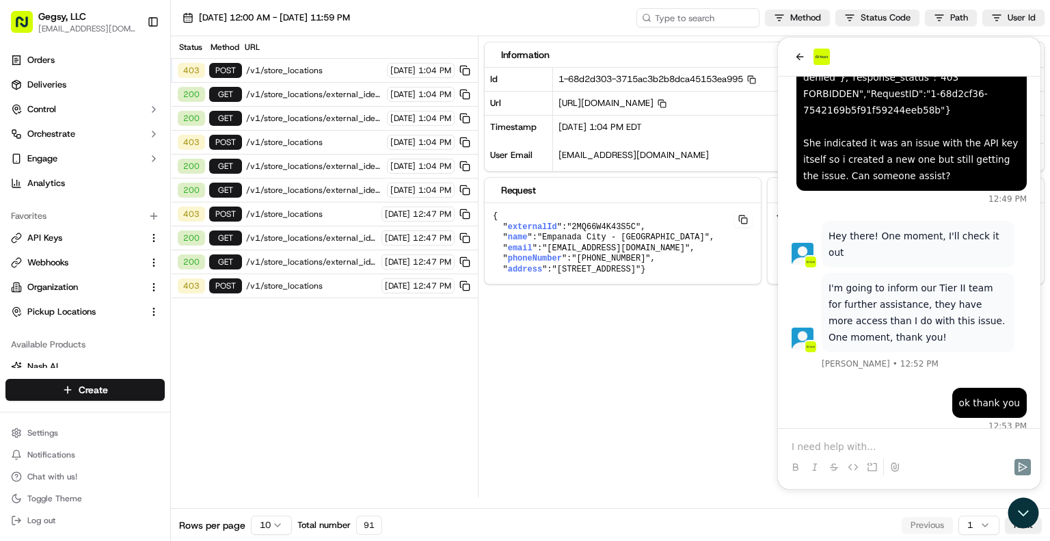
click at [923, 319] on p "I'm going to inform our Tier II team for further assistance, they have more acc…" at bounding box center [918, 313] width 179 height 66
